Goal: Task Accomplishment & Management: Understand process/instructions

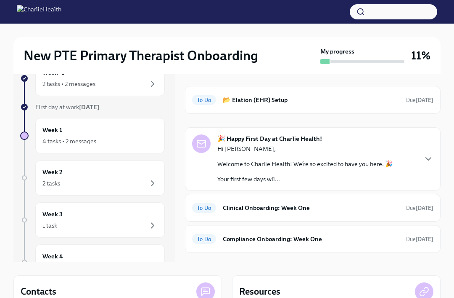
click at [115, 141] on div "4 tasks • 2 messages" at bounding box center [100, 141] width 115 height 10
click at [430, 157] on icon "button" at bounding box center [429, 159] width 10 height 10
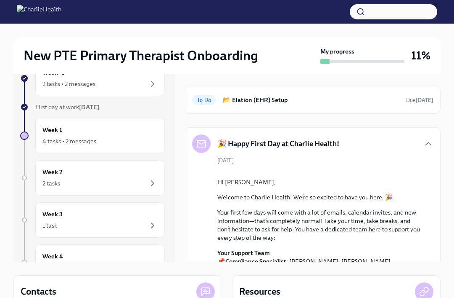
click at [433, 141] on icon "button" at bounding box center [429, 143] width 10 height 10
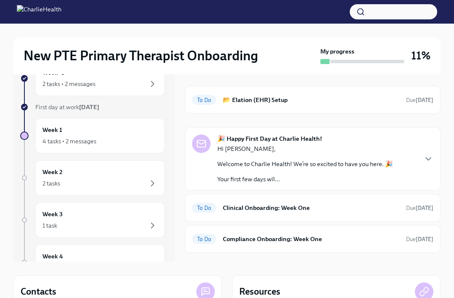
click at [272, 201] on div "To Do Clinical Onboarding: Week One Due in 4 days" at bounding box center [313, 207] width 242 height 13
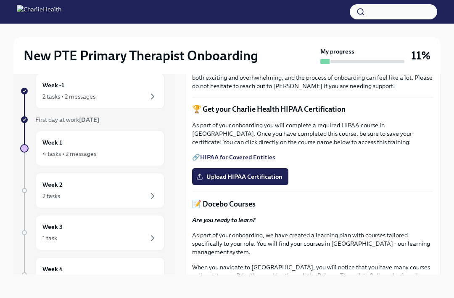
scroll to position [181, 0]
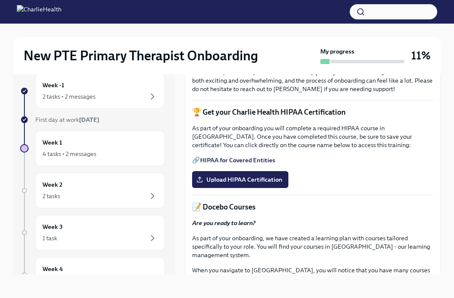
click at [271, 164] on link "HIPAA for Covered Entities" at bounding box center [237, 160] width 75 height 8
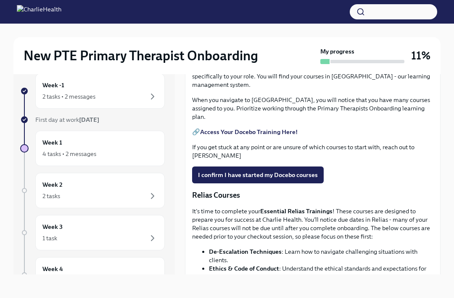
scroll to position [351, 0]
click at [295, 136] on strong "Access Your Docebo Training Here!" at bounding box center [249, 132] width 98 height 8
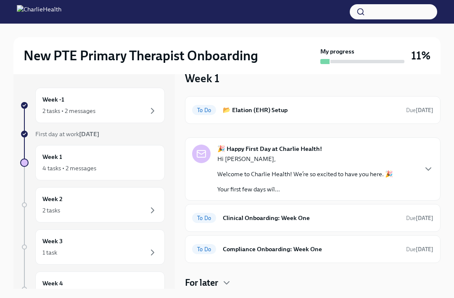
scroll to position [16, 0]
click at [292, 223] on div "To Do Clinical Onboarding: Week One Due [DATE]" at bounding box center [313, 217] width 242 height 13
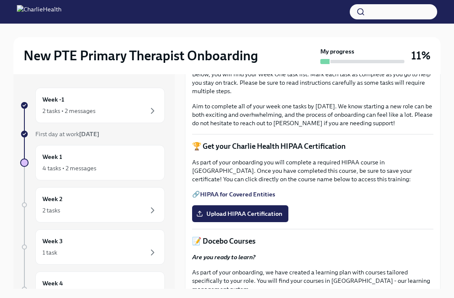
scroll to position [194, 0]
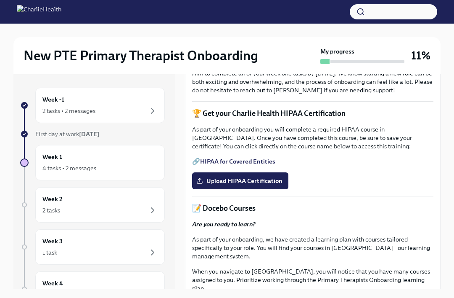
click at [411, 150] on p "As part of your onboarding you will complete a required HIPAA course in [GEOGRA…" at bounding box center [313, 137] width 242 height 25
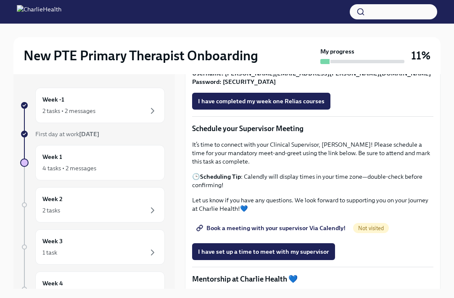
scroll to position [620, 0]
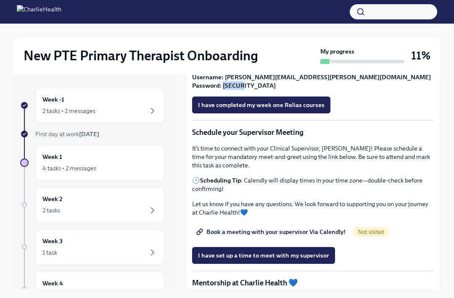
click at [236, 182] on div "Welcome to your first week of onboarding! This week your focus will be on revie…" at bounding box center [313, 190] width 242 height 1220
copy strong "ch1234"
click at [320, 113] on button "I have completed my week one Relias courses" at bounding box center [261, 104] width 138 height 17
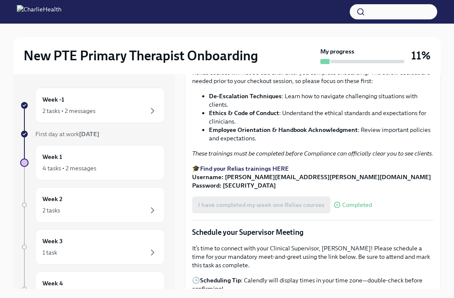
scroll to position [511, 0]
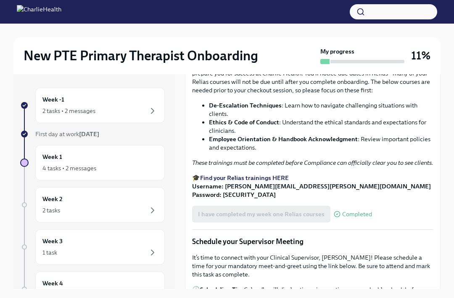
click at [305, 122] on div "Welcome to your first week of onboarding! This week your focus will be on revie…" at bounding box center [313, 299] width 242 height 1220
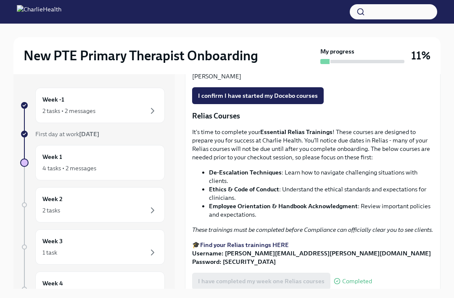
scroll to position [444, 0]
click at [288, 56] on strong "Access Your Docebo Training Here!" at bounding box center [249, 53] width 98 height 8
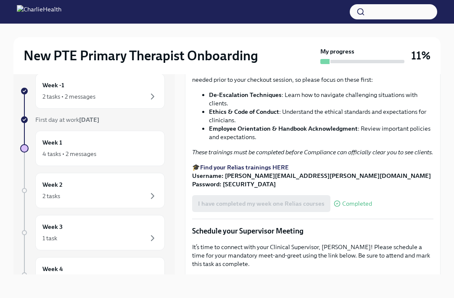
scroll to position [507, 0]
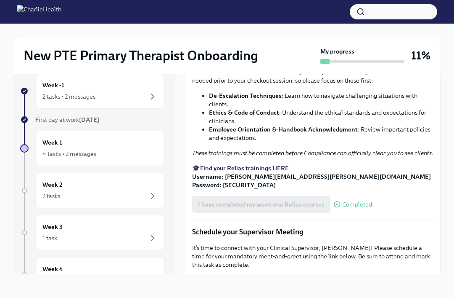
click at [264, 172] on strong "Find your Relias trainings HERE" at bounding box center [244, 168] width 89 height 8
click at [394, 157] on p "These trainings must be completed before Compliance can officially clear you to…" at bounding box center [313, 153] width 242 height 8
click at [242, 189] on strong "Username: erica.threet@charliehealth.com Password: ch1234" at bounding box center [311, 181] width 239 height 16
click at [288, 256] on div "Welcome to your first week of onboarding! This week your focus will be on revie…" at bounding box center [313, 290] width 242 height 1220
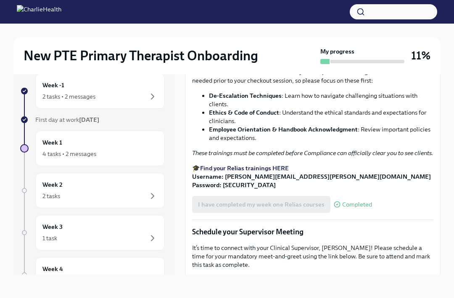
click at [236, 189] on strong "Username: erica.threet@charliehealth.com Password: ch1234" at bounding box center [311, 181] width 239 height 16
click at [234, 189] on strong "Username: erica.threet@charliehealth.com Password: ch1234" at bounding box center [311, 181] width 239 height 16
copy strong ": erica.threet@charliehealth.com"
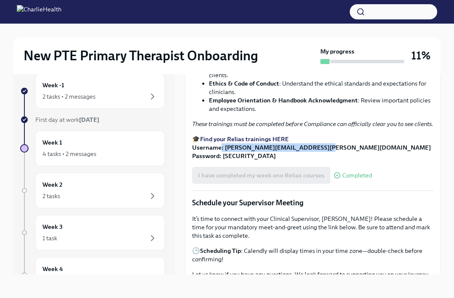
scroll to position [540, 0]
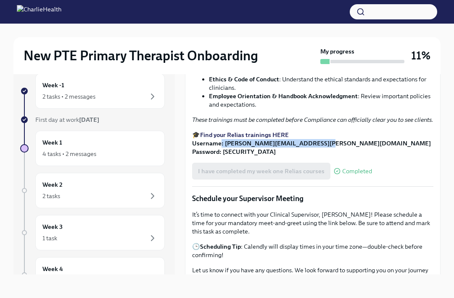
click at [289, 138] on strong "Find your Relias trainings HERE" at bounding box center [244, 135] width 89 height 8
click at [314, 156] on p "🎓 Find your Relias trainings HERE Username: erica.threet@charliehealth.com Pass…" at bounding box center [313, 142] width 242 height 25
click at [339, 124] on p "These trainings must be completed before Compliance can officially clear you to…" at bounding box center [313, 119] width 242 height 8
copy strong "ch1234"
